Goal: Task Accomplishment & Management: Complete application form

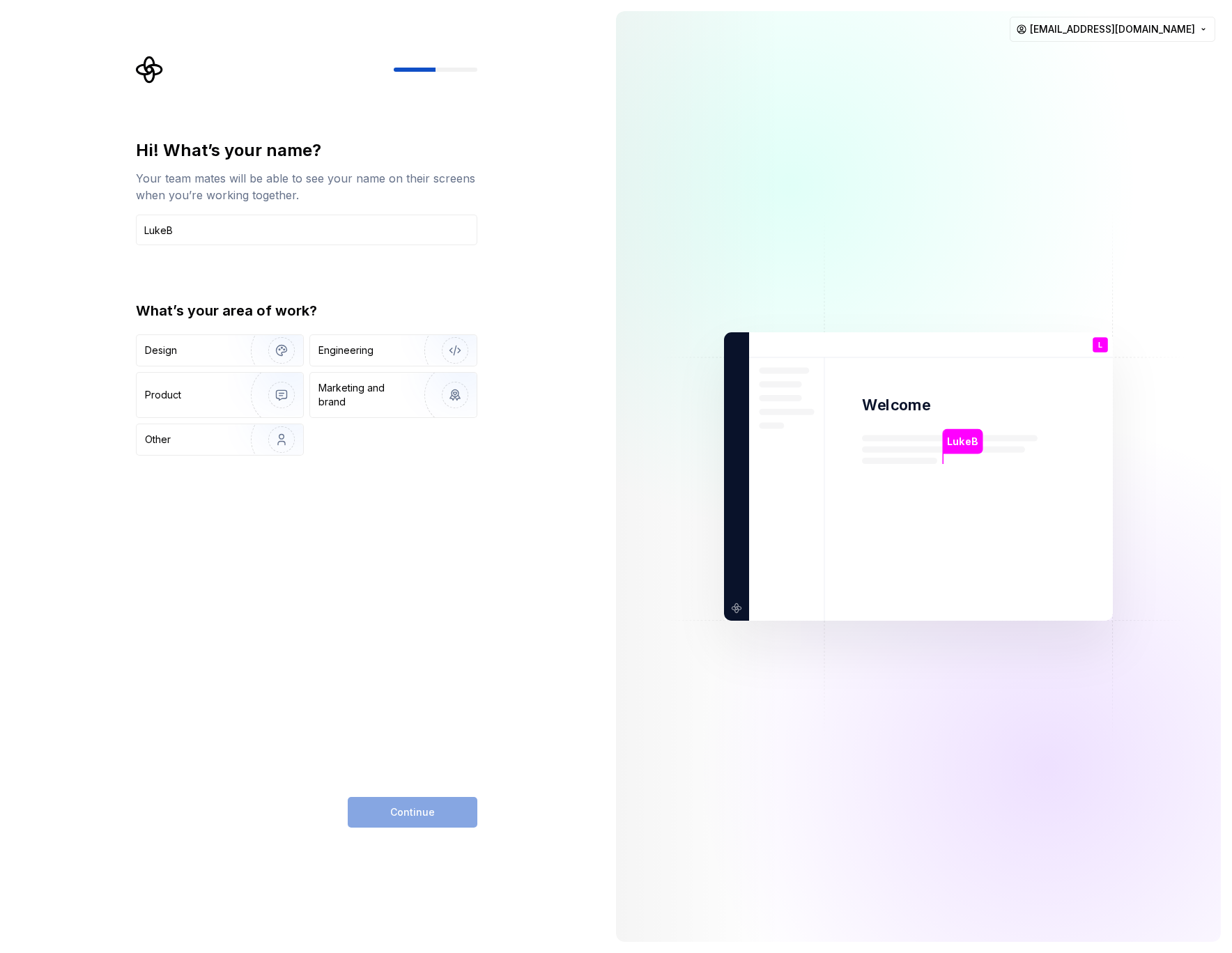
type input "LukeB"
click at [401, 818] on div "Continue" at bounding box center [412, 812] width 130 height 31
click at [399, 358] on div "Engineering" at bounding box center [393, 350] width 166 height 31
click at [453, 811] on button "Continue" at bounding box center [412, 812] width 130 height 31
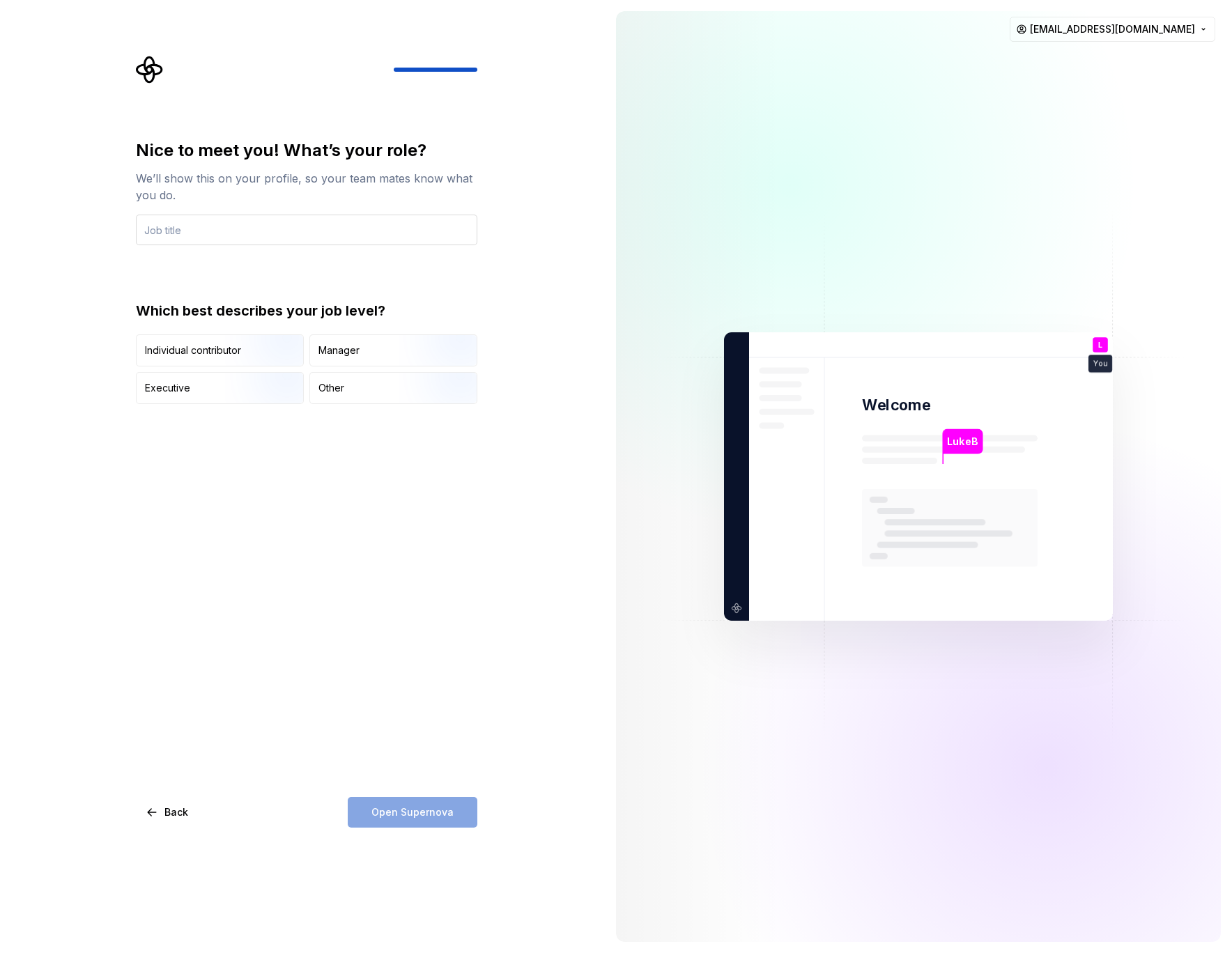
click at [269, 228] on input "text" at bounding box center [306, 230] width 341 height 31
click at [250, 353] on img "button" at bounding box center [270, 368] width 89 height 93
click at [150, 230] on input "Wngineer" at bounding box center [306, 230] width 341 height 31
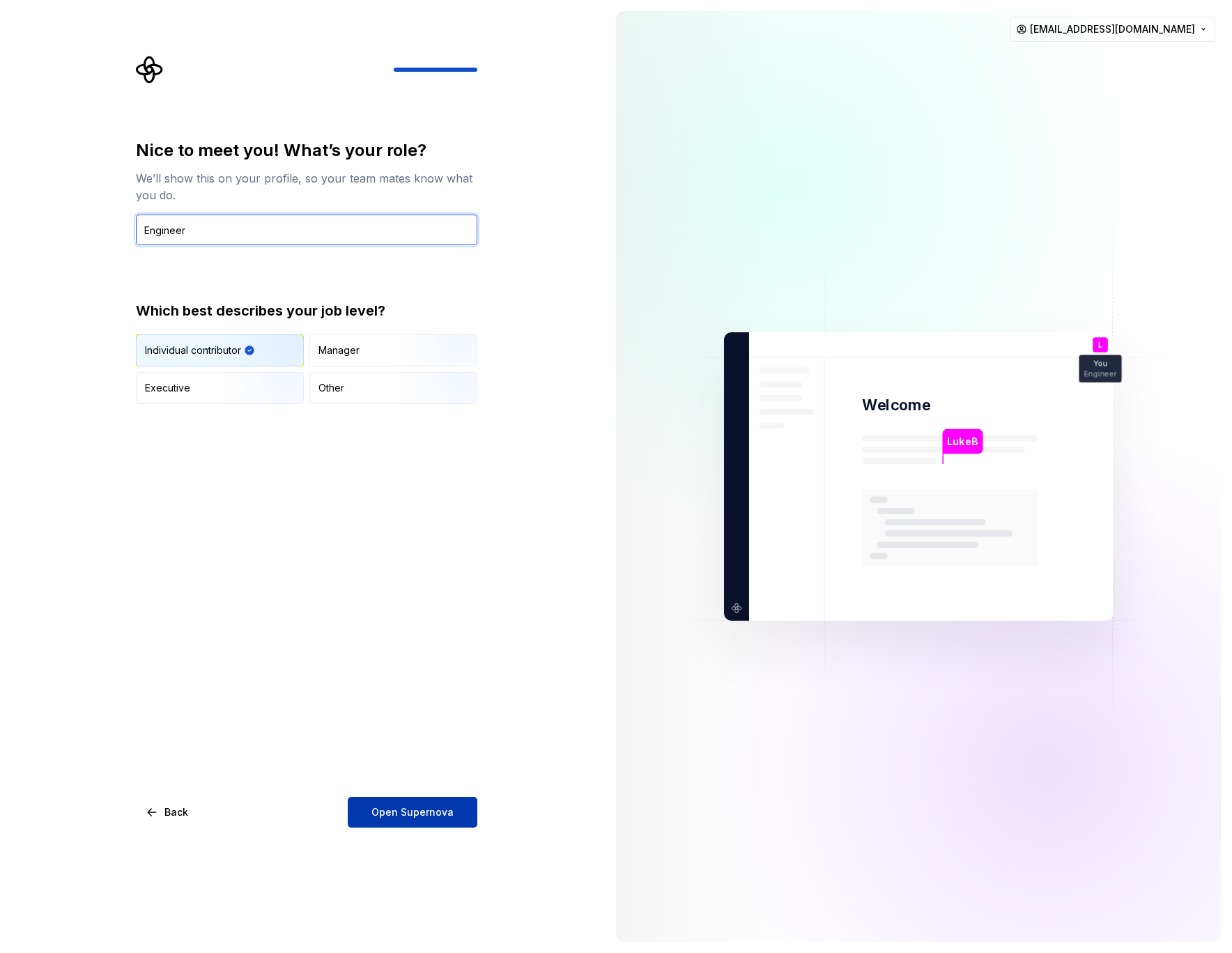
type input "Engineer"
click at [449, 819] on span "Open Supernova" at bounding box center [412, 813] width 82 height 14
